Goal: Navigation & Orientation: Find specific page/section

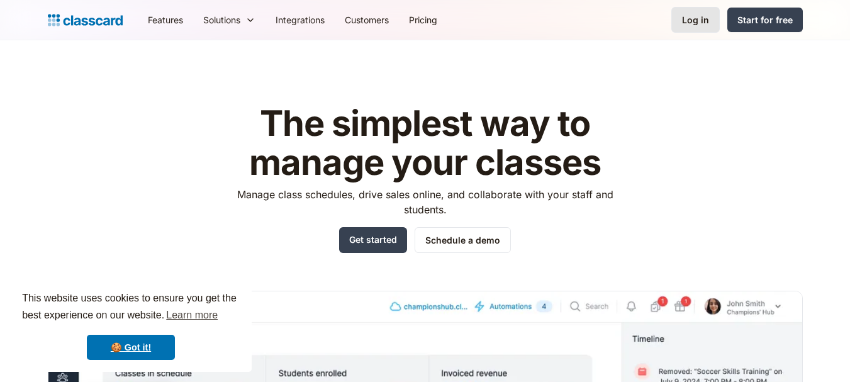
click at [699, 18] on div "Log in" at bounding box center [695, 19] width 27 height 13
click at [695, 25] on div "Log in" at bounding box center [695, 19] width 27 height 13
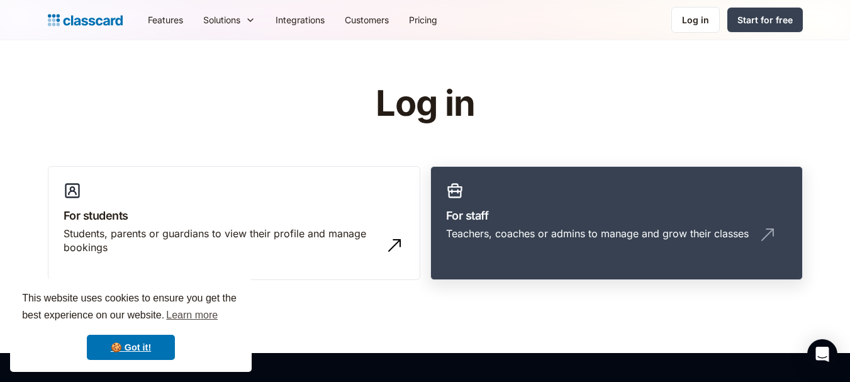
click at [507, 197] on link "For staff Teachers, coaches or admins to manage and grow their classes" at bounding box center [616, 223] width 373 height 115
